Goal: Transaction & Acquisition: Register for event/course

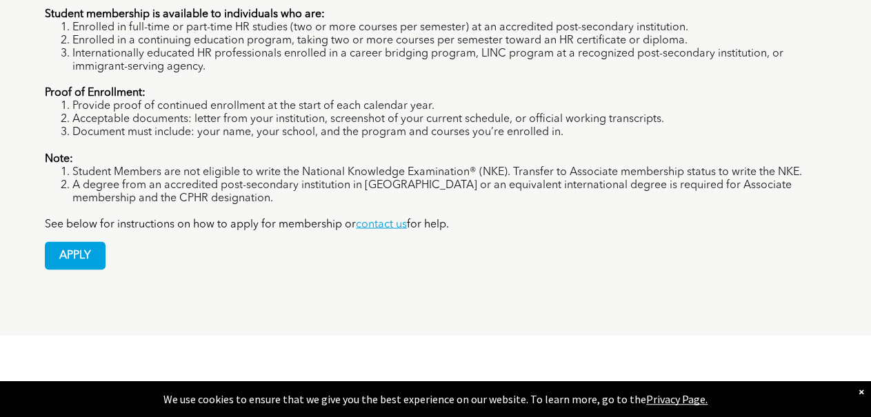
scroll to position [1148, 0]
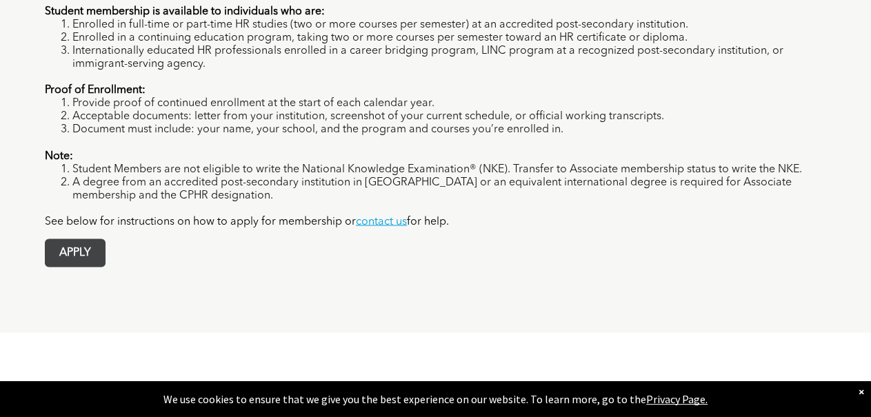
click at [66, 239] on span "APPLY" at bounding box center [75, 252] width 59 height 27
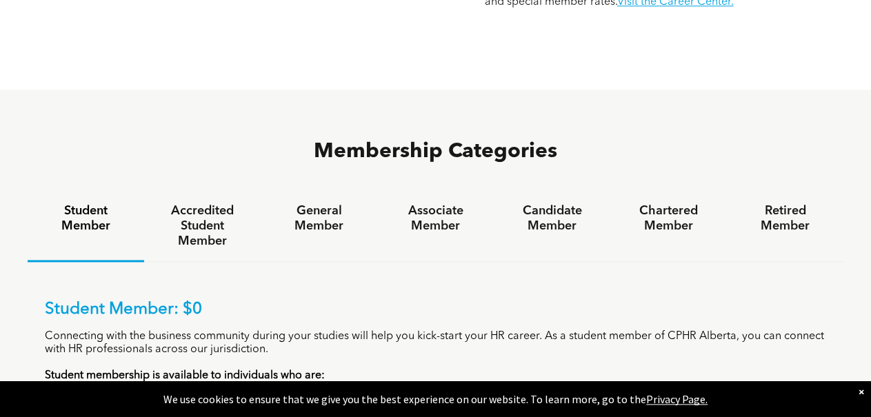
scroll to position [861, 0]
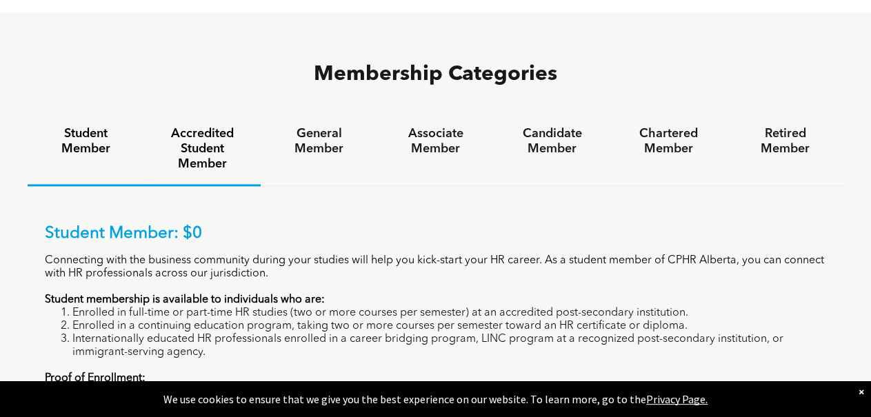
click at [217, 126] on h4 "Accredited Student Member" at bounding box center [203, 149] width 92 height 46
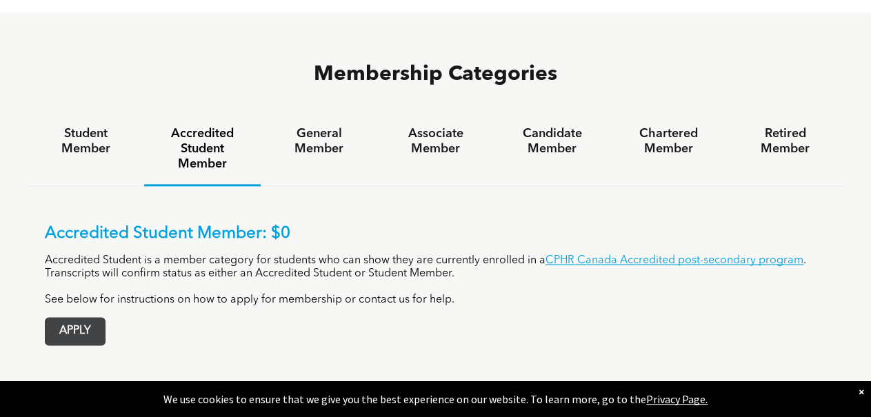
click at [71, 318] on span "APPLY" at bounding box center [75, 331] width 59 height 27
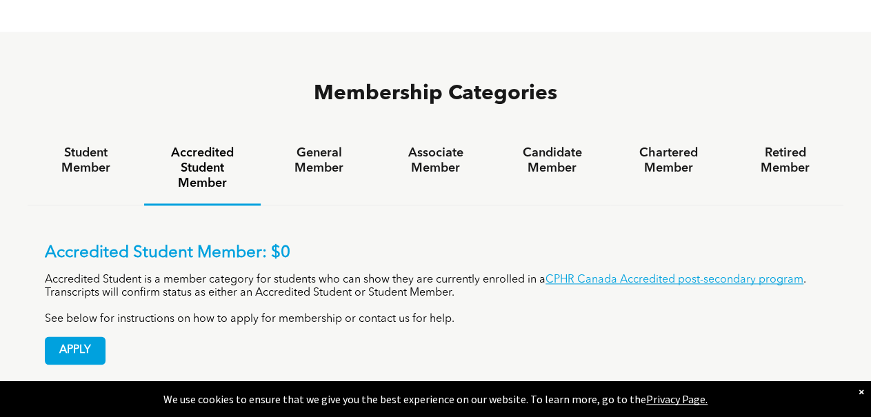
scroll to position [789, 0]
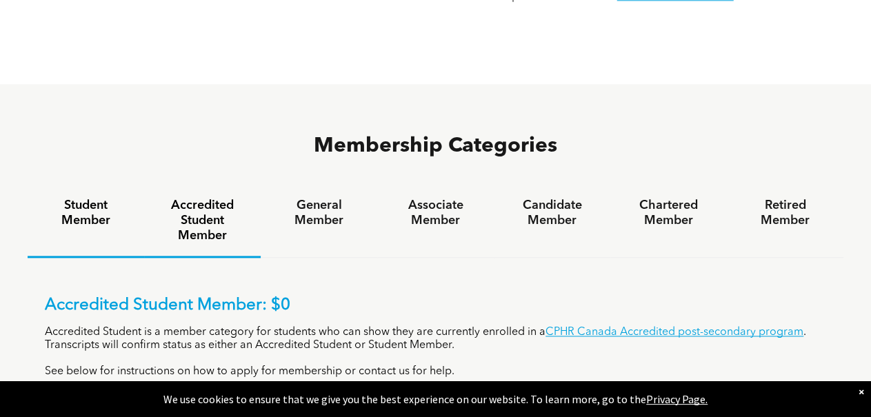
click at [66, 198] on h4 "Student Member" at bounding box center [86, 213] width 92 height 30
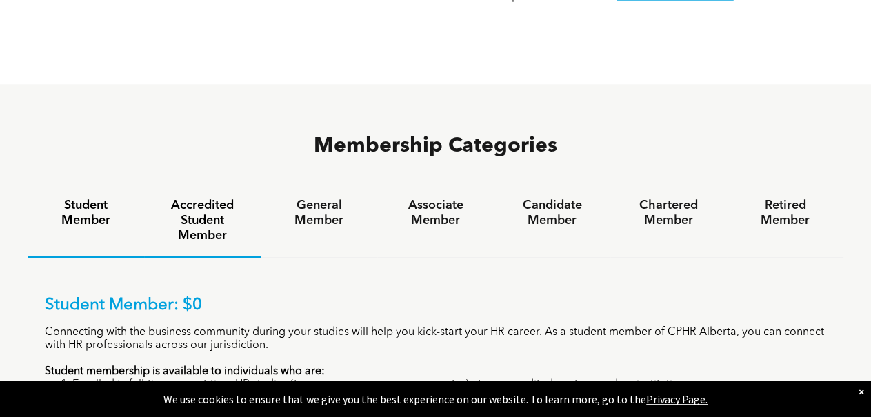
click at [198, 198] on h4 "Accredited Student Member" at bounding box center [203, 221] width 92 height 46
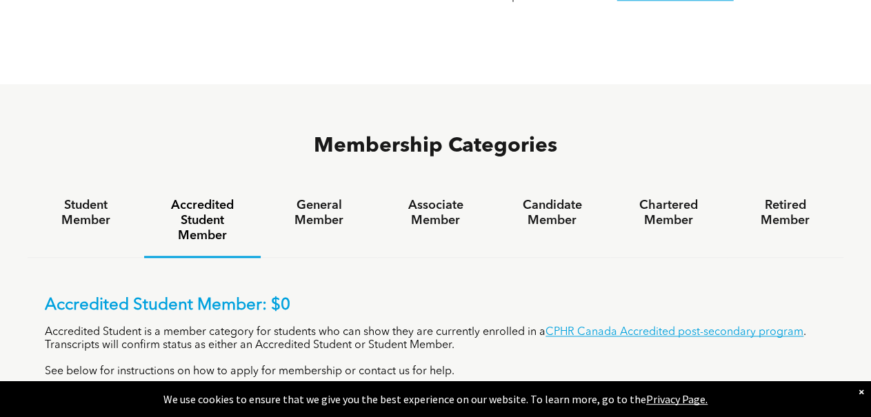
scroll to position [932, 0]
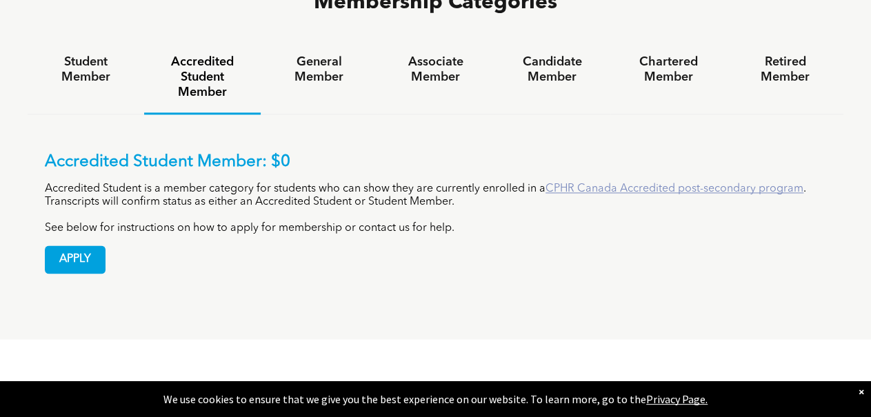
click at [634, 183] on link "CPHR Canada Accredited post-secondary program" at bounding box center [675, 188] width 258 height 11
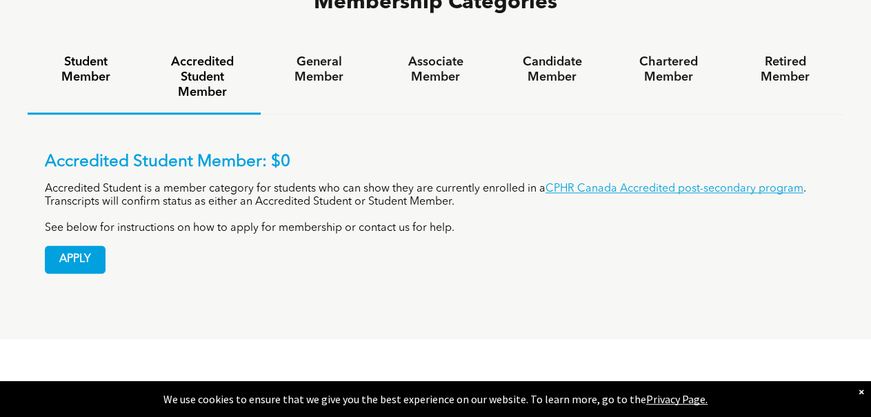
click at [85, 54] on h4 "Student Member" at bounding box center [86, 69] width 92 height 30
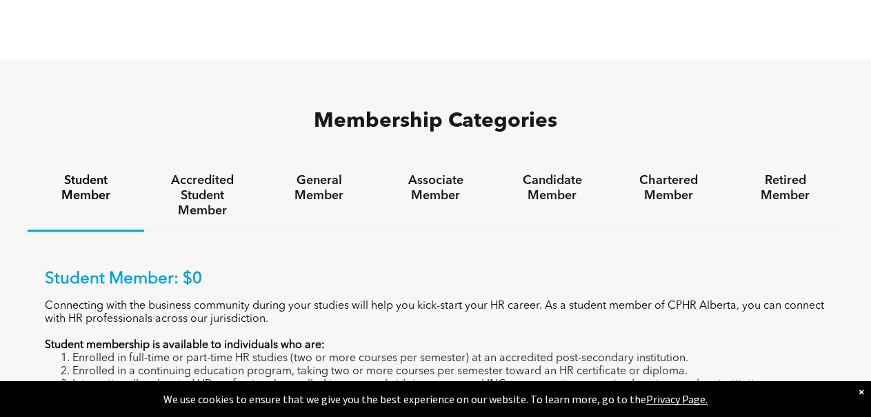
scroll to position [789, 0]
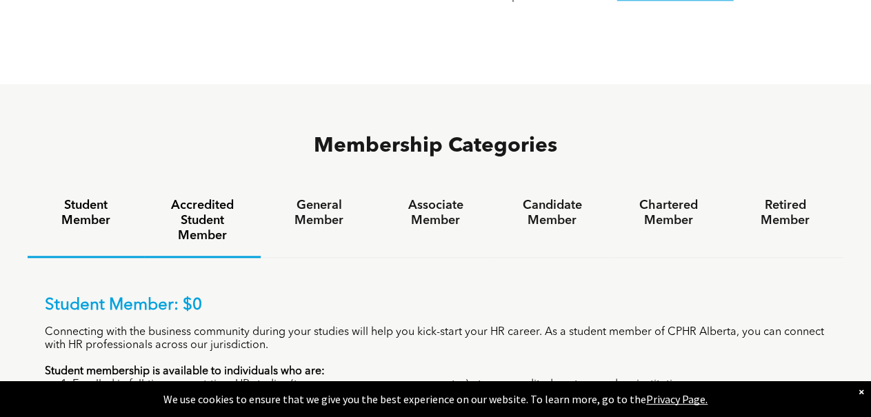
click at [205, 198] on h4 "Accredited Student Member" at bounding box center [203, 221] width 92 height 46
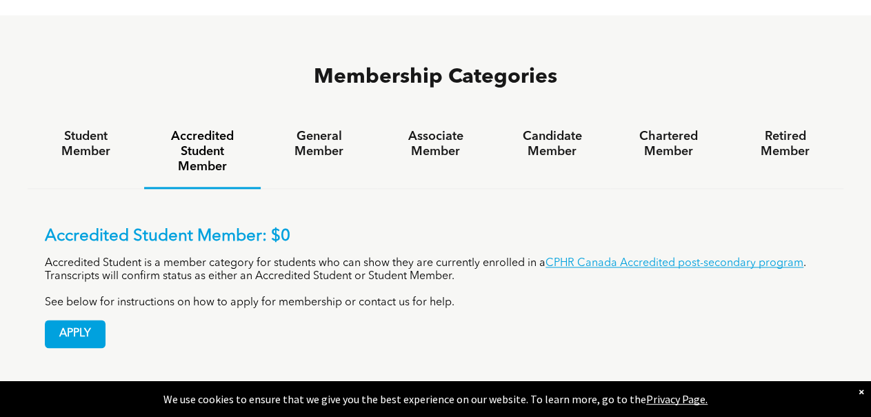
scroll to position [932, 0]
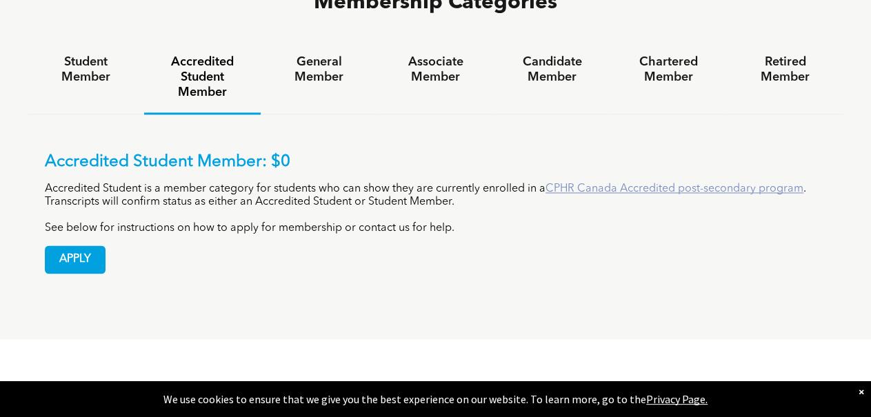
click at [636, 183] on link "CPHR Canada Accredited post-secondary program" at bounding box center [675, 188] width 258 height 11
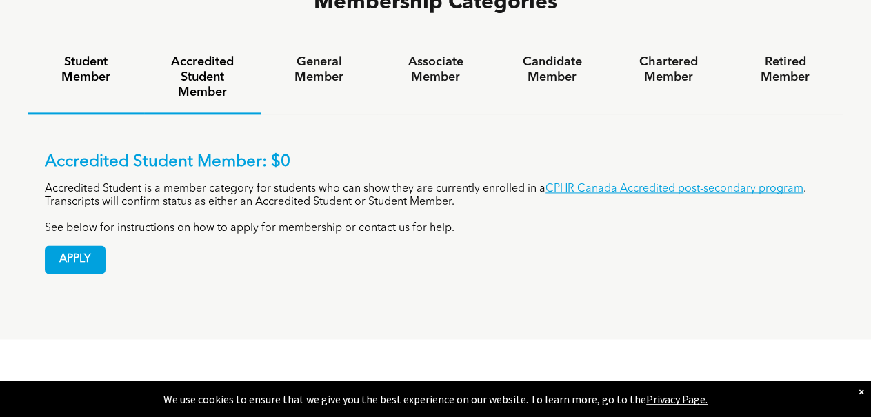
click at [82, 54] on h4 "Student Member" at bounding box center [86, 69] width 92 height 30
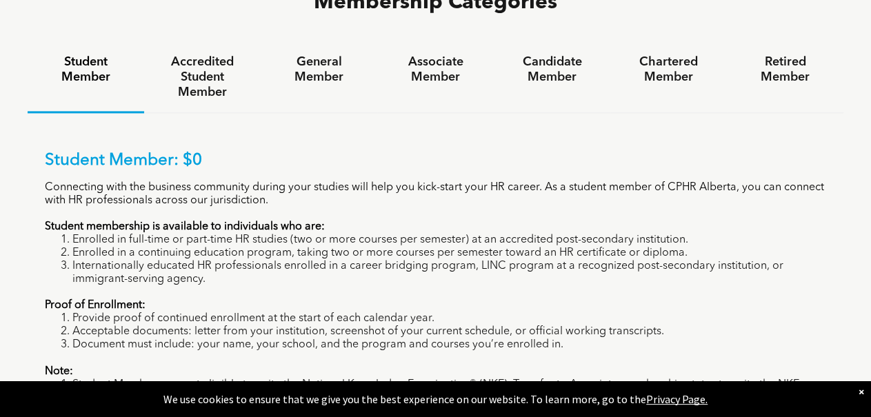
click at [69, 42] on div "Student Member" at bounding box center [86, 77] width 117 height 71
click at [84, 54] on h4 "Student Member" at bounding box center [86, 69] width 92 height 30
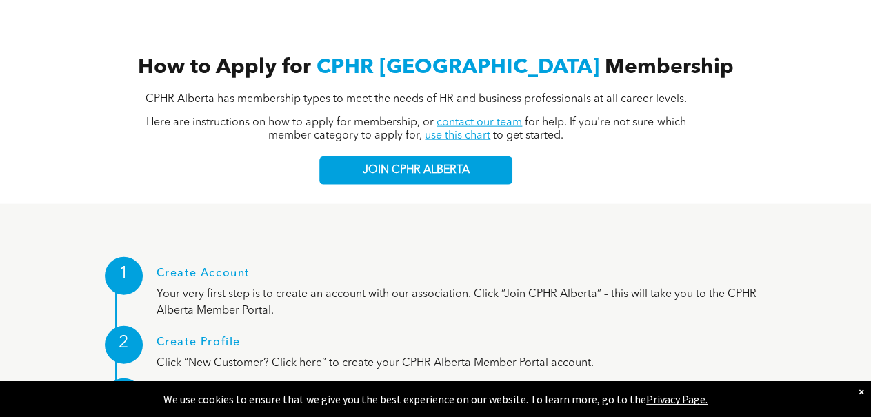
scroll to position [1506, 0]
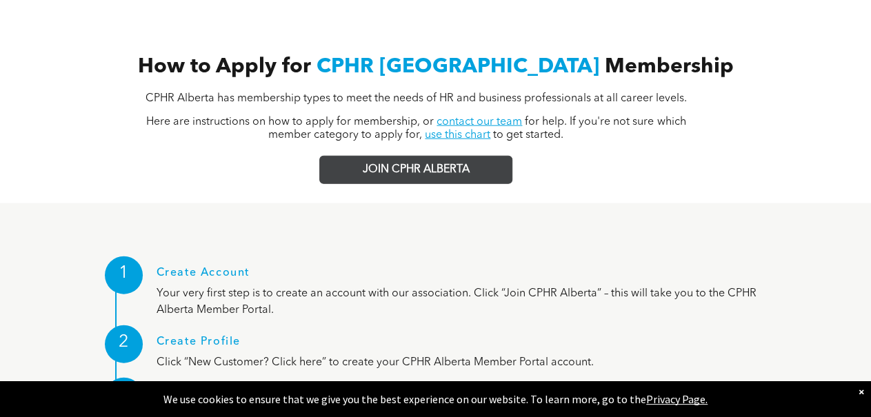
click at [456, 156] on link "JOIN CPHR ALBERTA" at bounding box center [415, 170] width 193 height 28
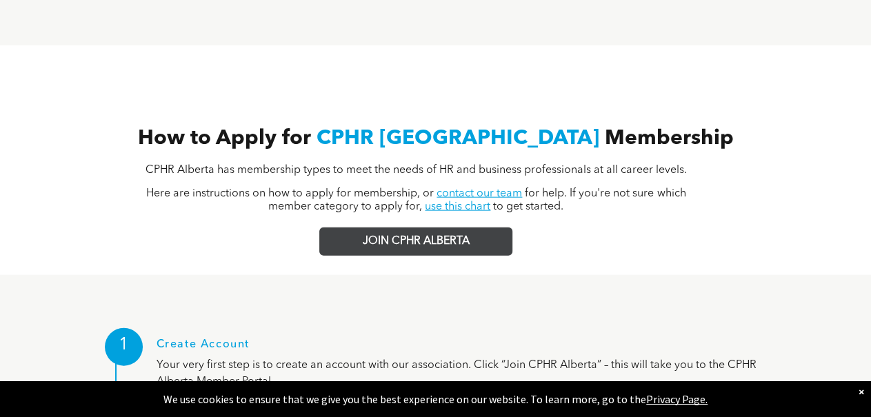
scroll to position [1291, 0]
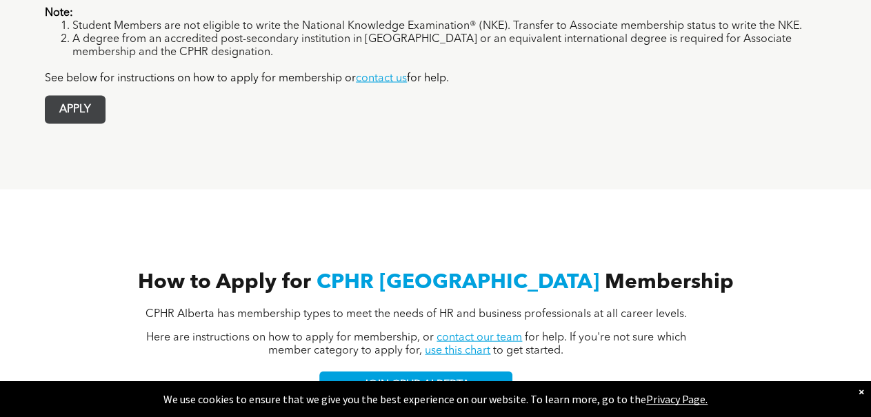
click at [70, 96] on span "APPLY" at bounding box center [75, 109] width 59 height 27
